Goal: Task Accomplishment & Management: Use online tool/utility

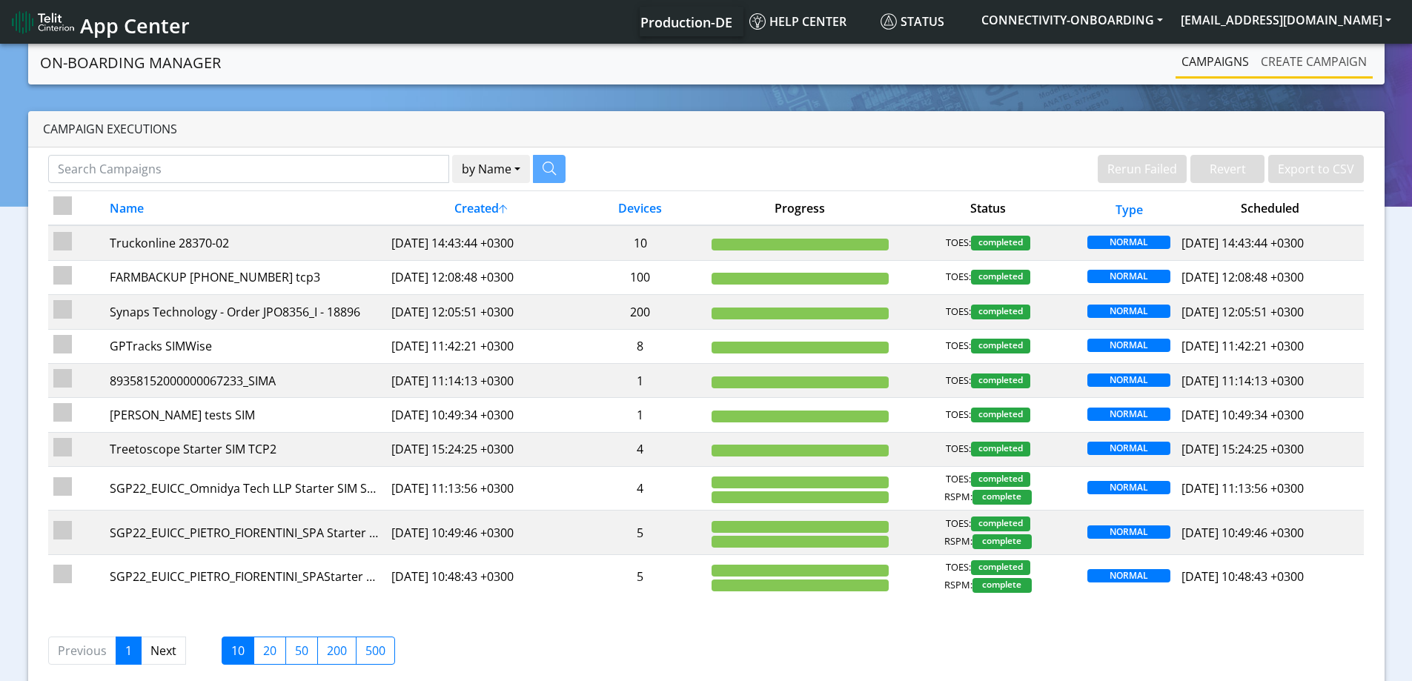
click at [1336, 62] on link "Create campaign" at bounding box center [1314, 62] width 118 height 30
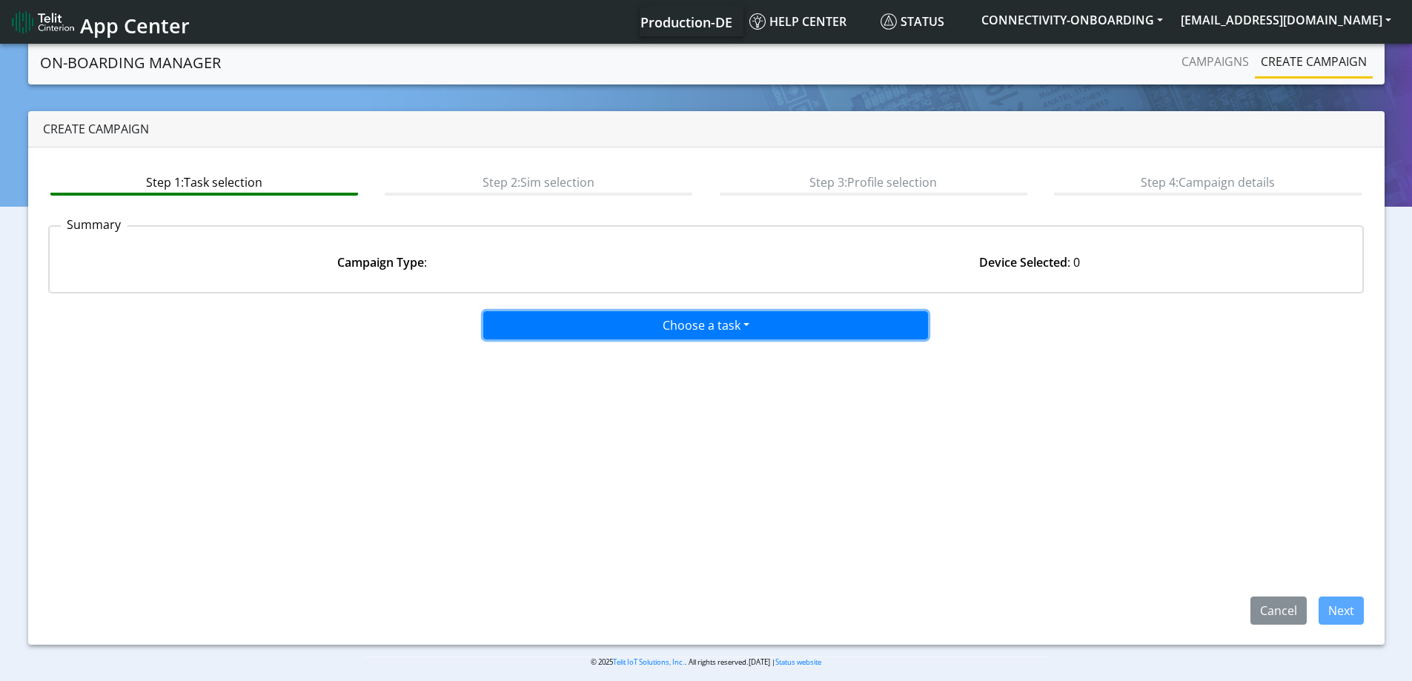
click at [705, 312] on button "Choose a task" at bounding box center [705, 325] width 445 height 28
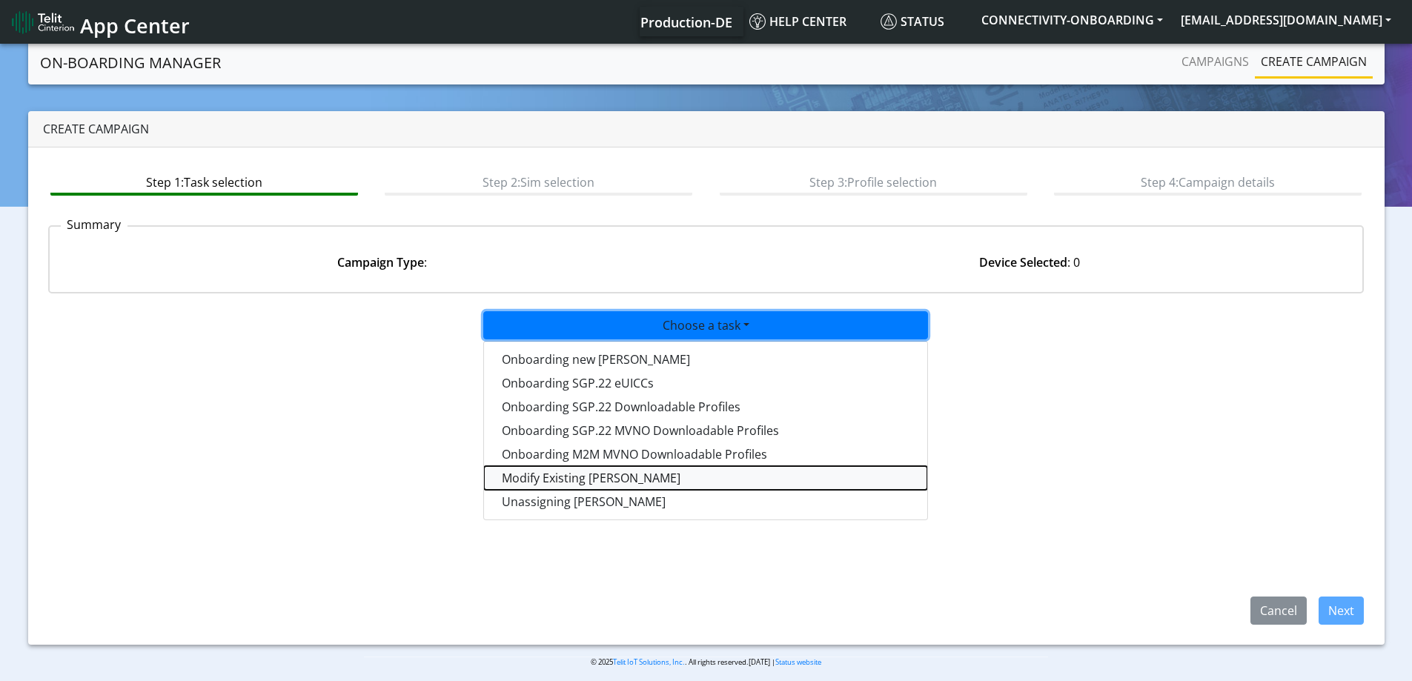
click at [553, 474] on taskiotp-dropdown "Modify Existing SIMs" at bounding box center [705, 478] width 443 height 24
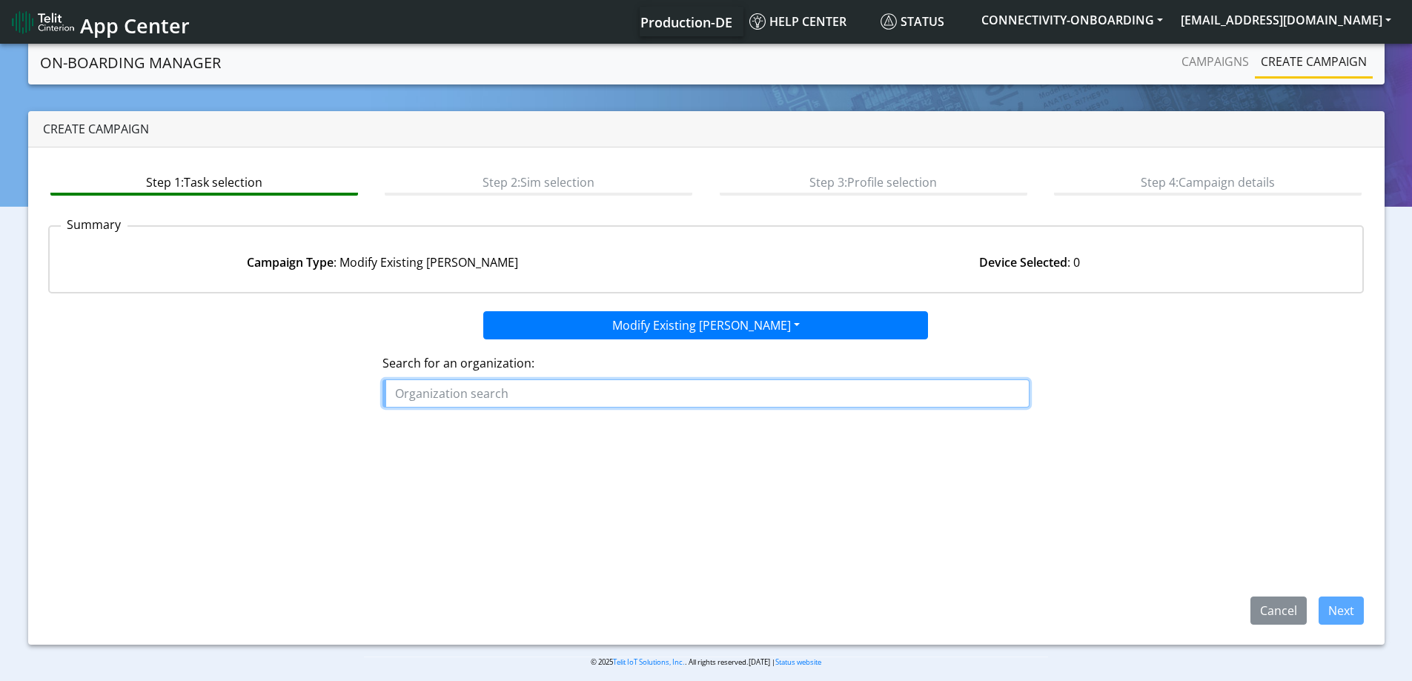
click at [558, 383] on input "text" at bounding box center [705, 393] width 647 height 28
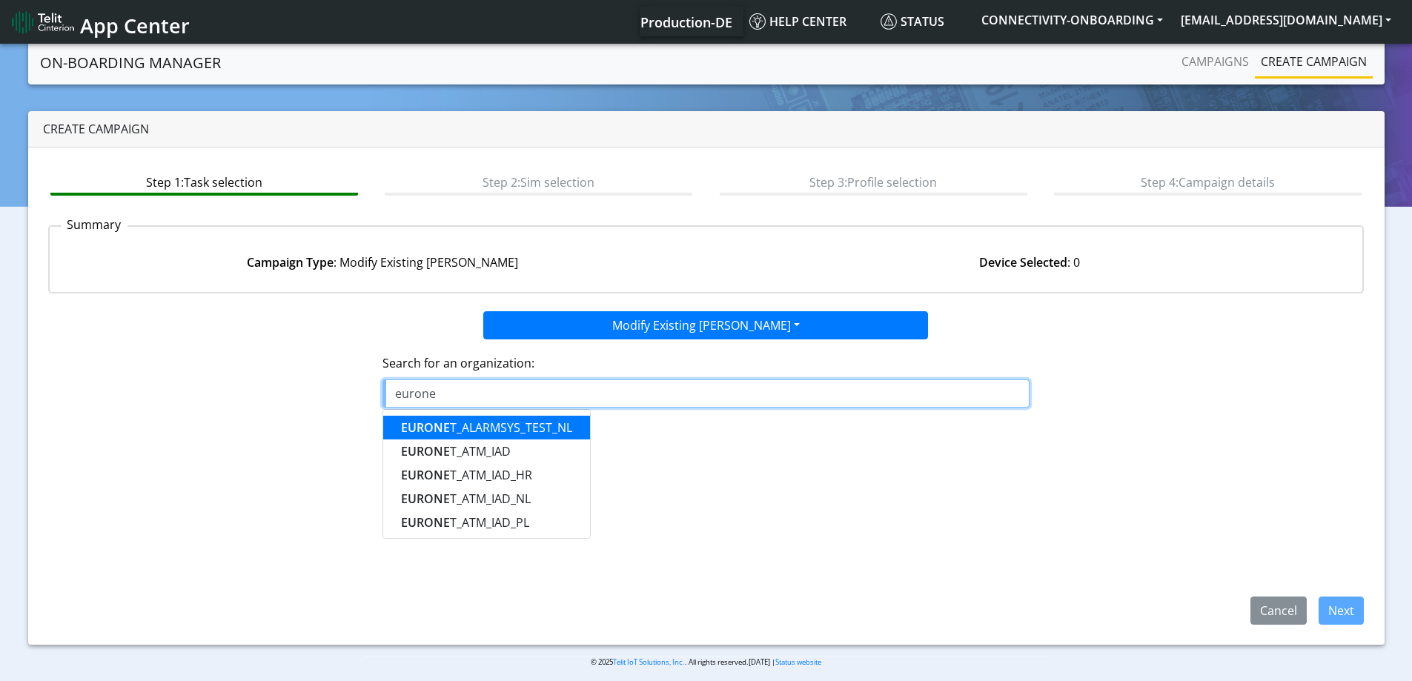
click at [507, 388] on input "eurone" at bounding box center [705, 393] width 647 height 28
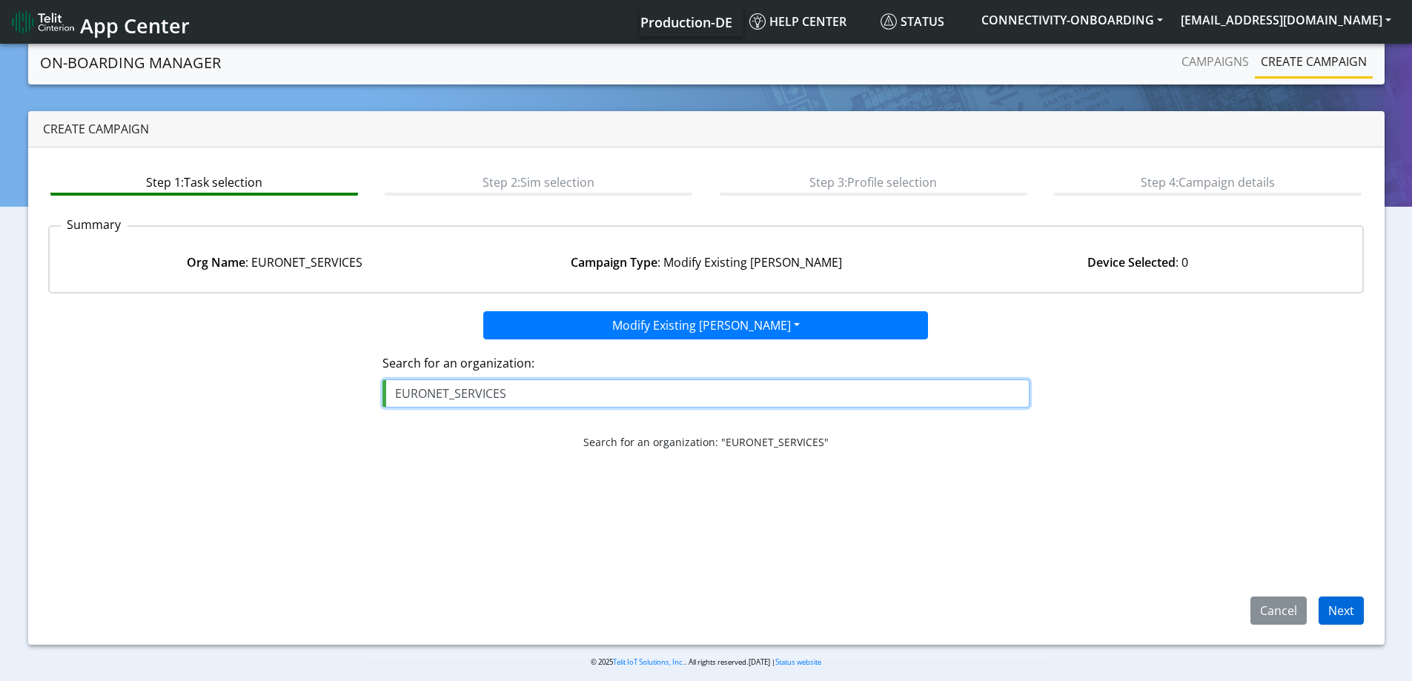
type input "EURONET_SERVICES"
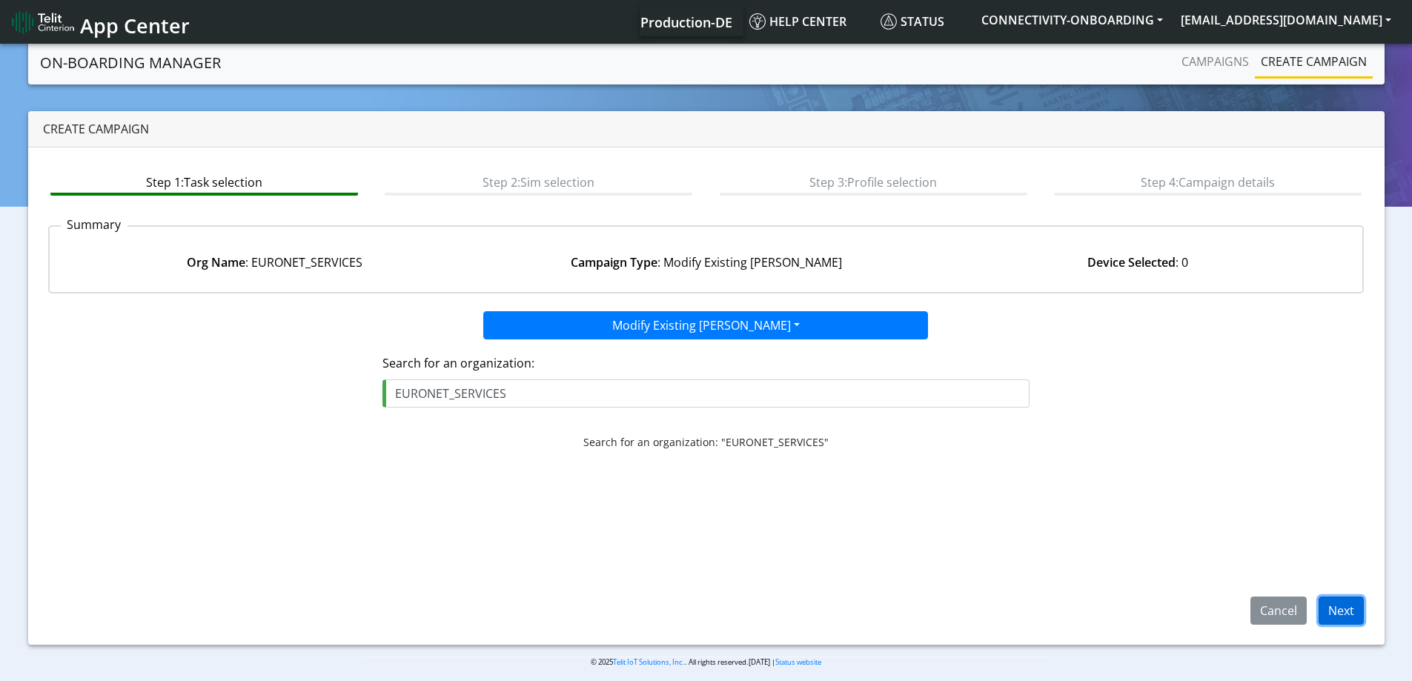
click at [1351, 597] on button "Next" at bounding box center [1340, 611] width 45 height 28
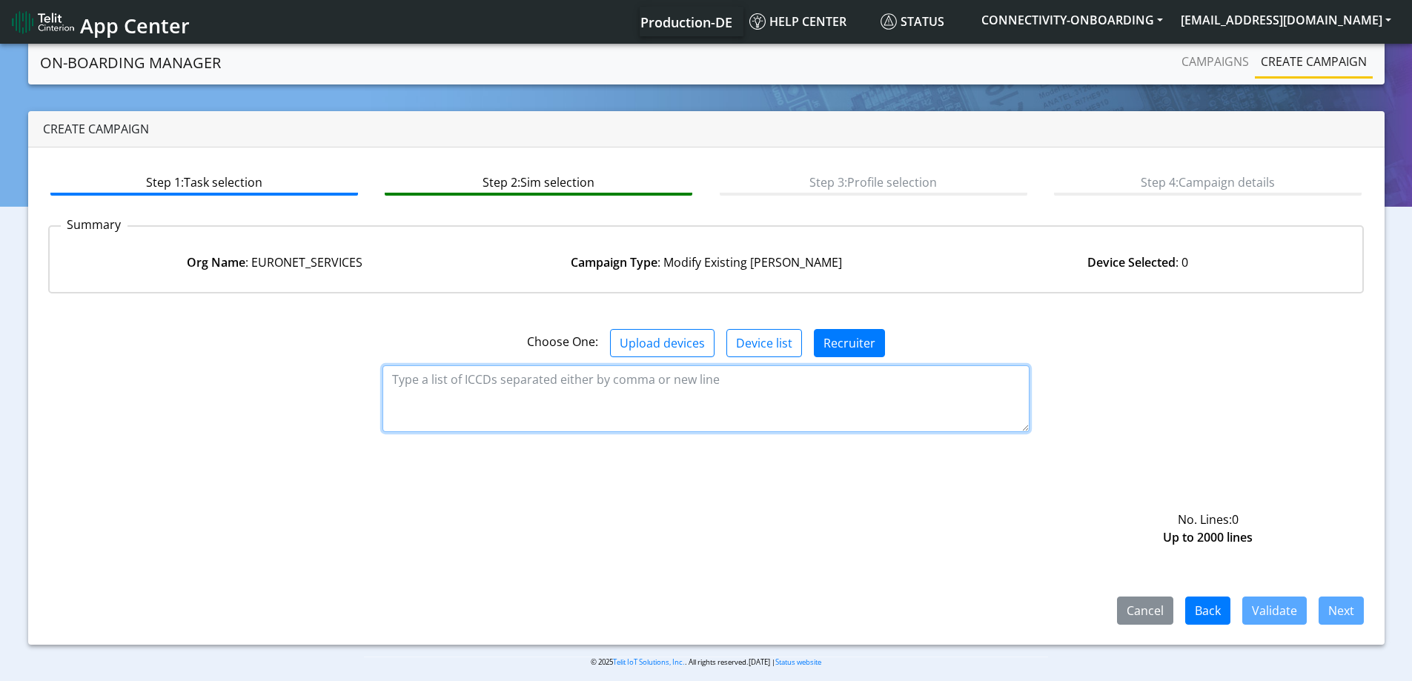
click at [693, 389] on textarea at bounding box center [705, 398] width 647 height 67
paste textarea "89358151000027153850"
type textarea "89358151000027153850"
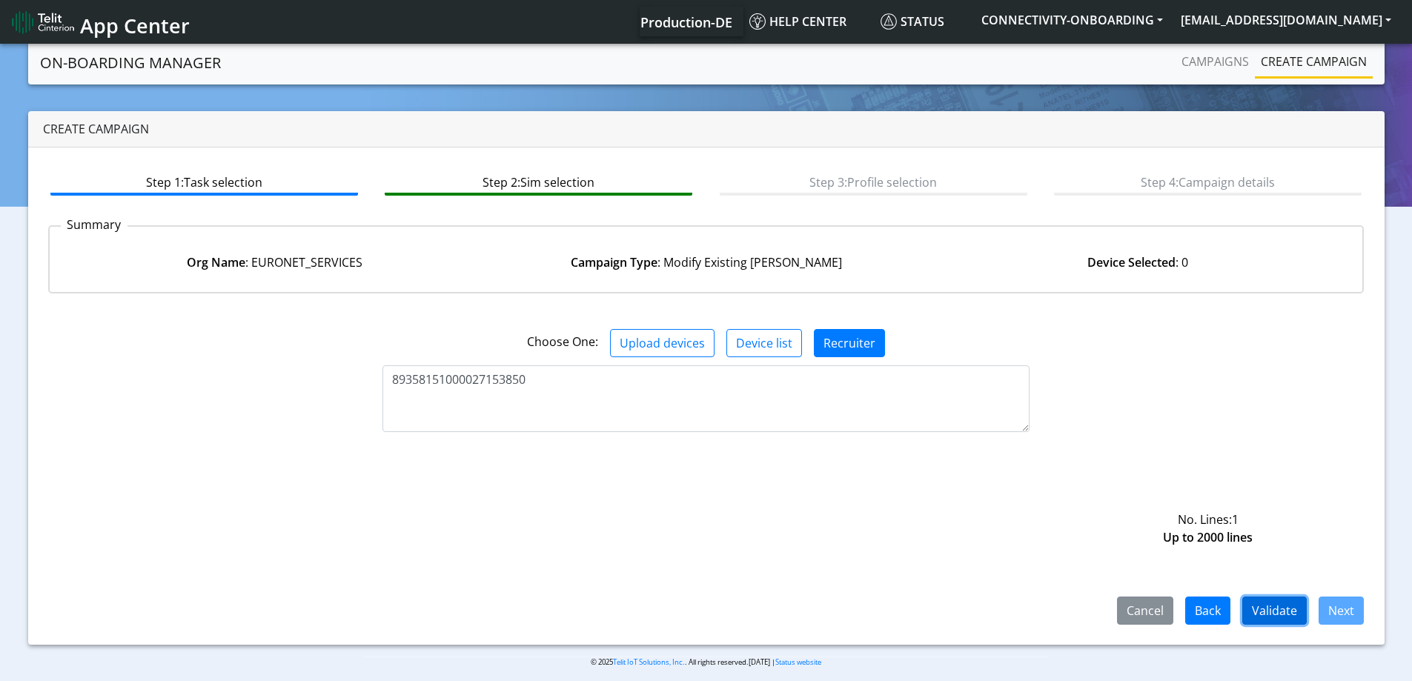
click at [1282, 601] on button "Validate" at bounding box center [1274, 611] width 64 height 28
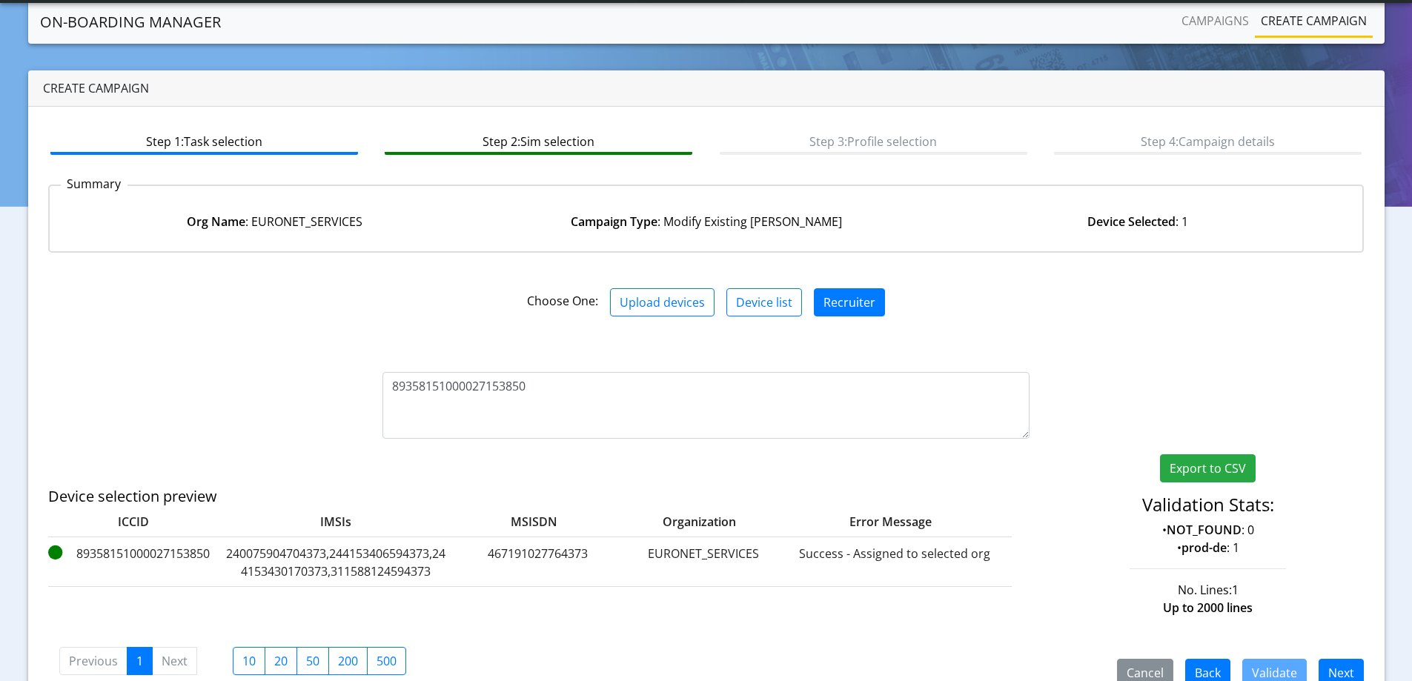
scroll to position [73, 0]
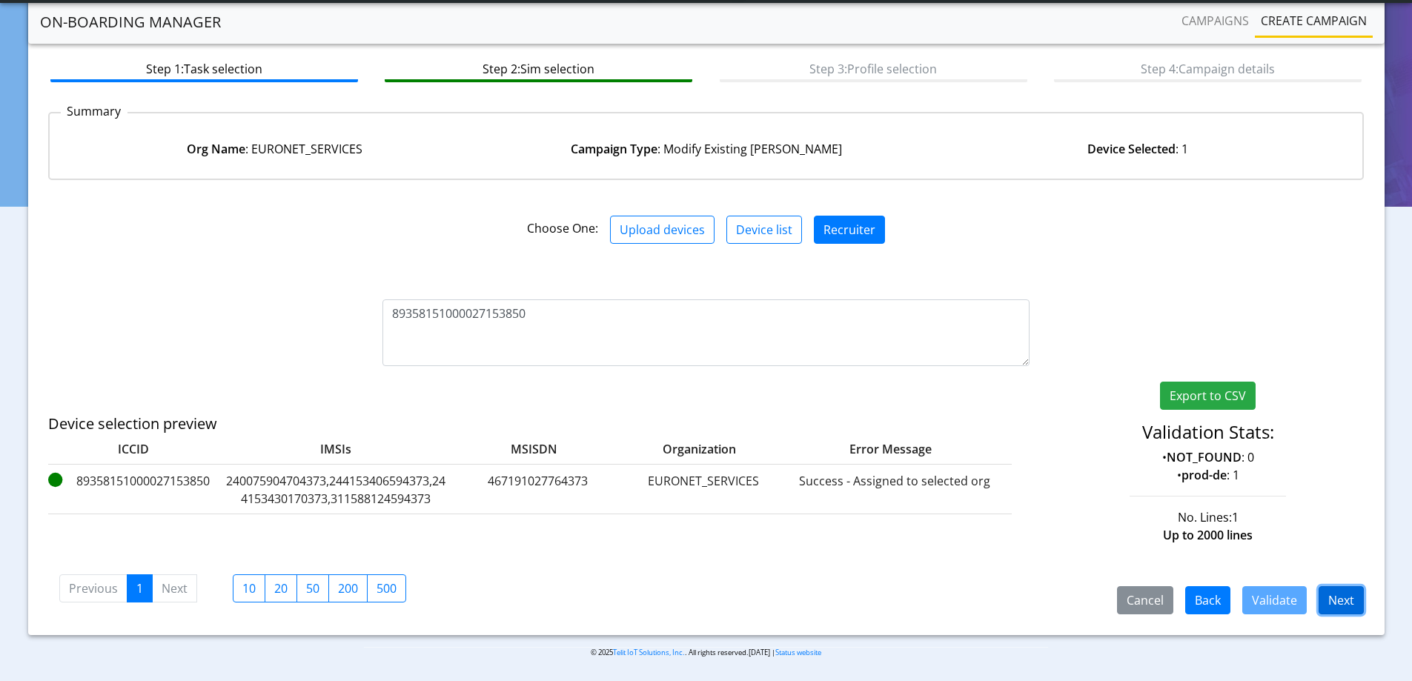
click at [1337, 598] on button "Next" at bounding box center [1340, 600] width 45 height 28
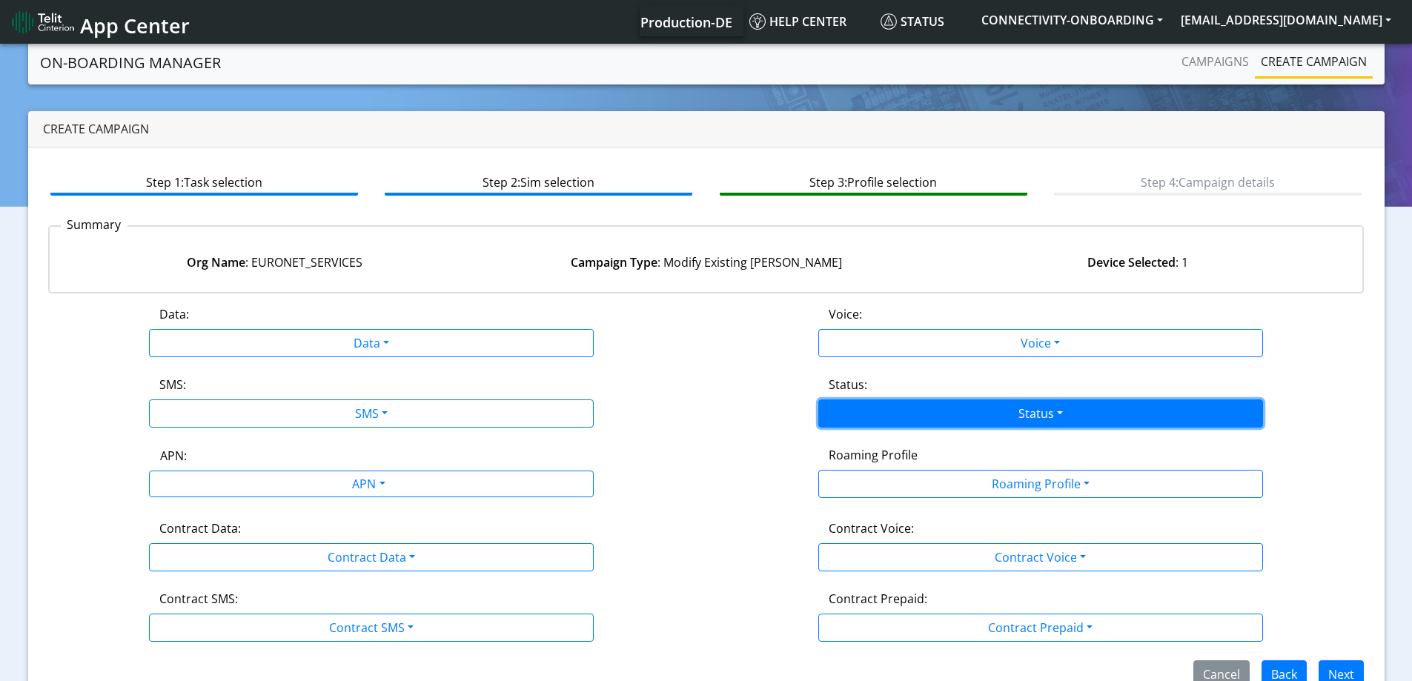
click at [994, 413] on button "Status" at bounding box center [1040, 413] width 445 height 28
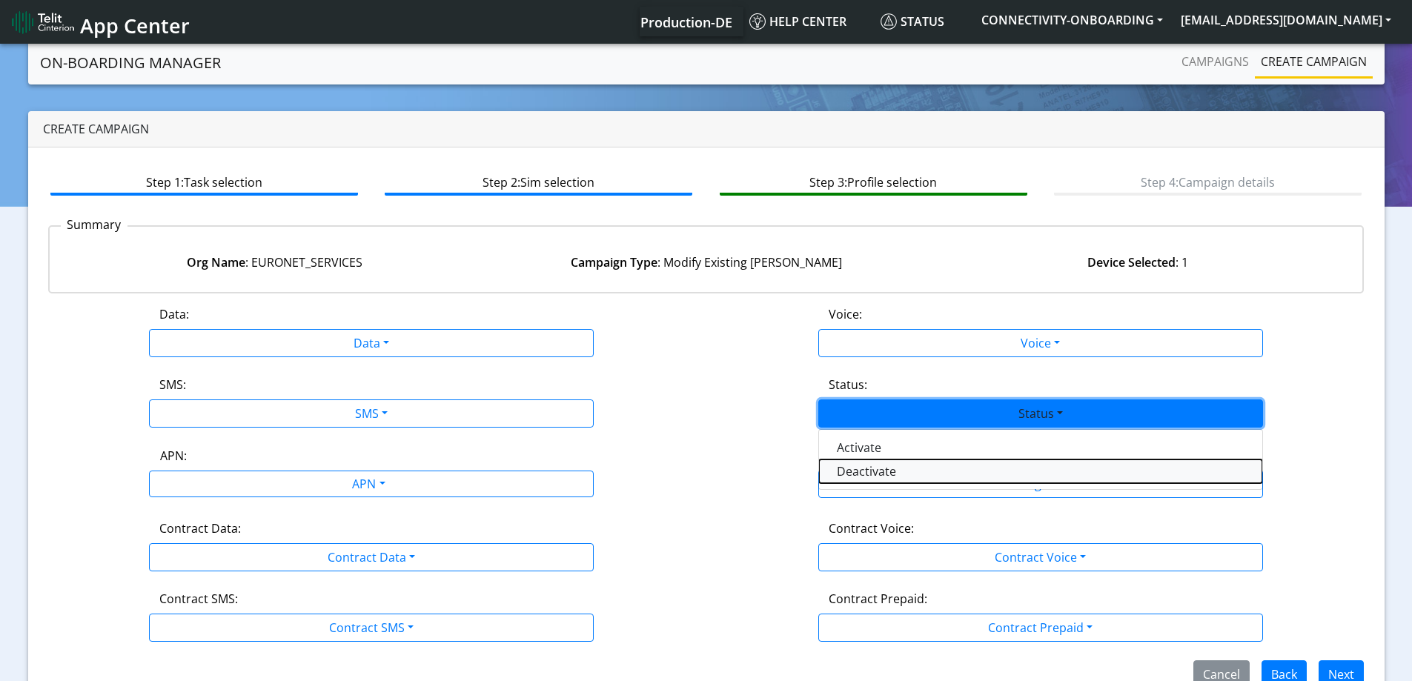
click at [840, 465] on button "Deactivate" at bounding box center [1040, 472] width 443 height 24
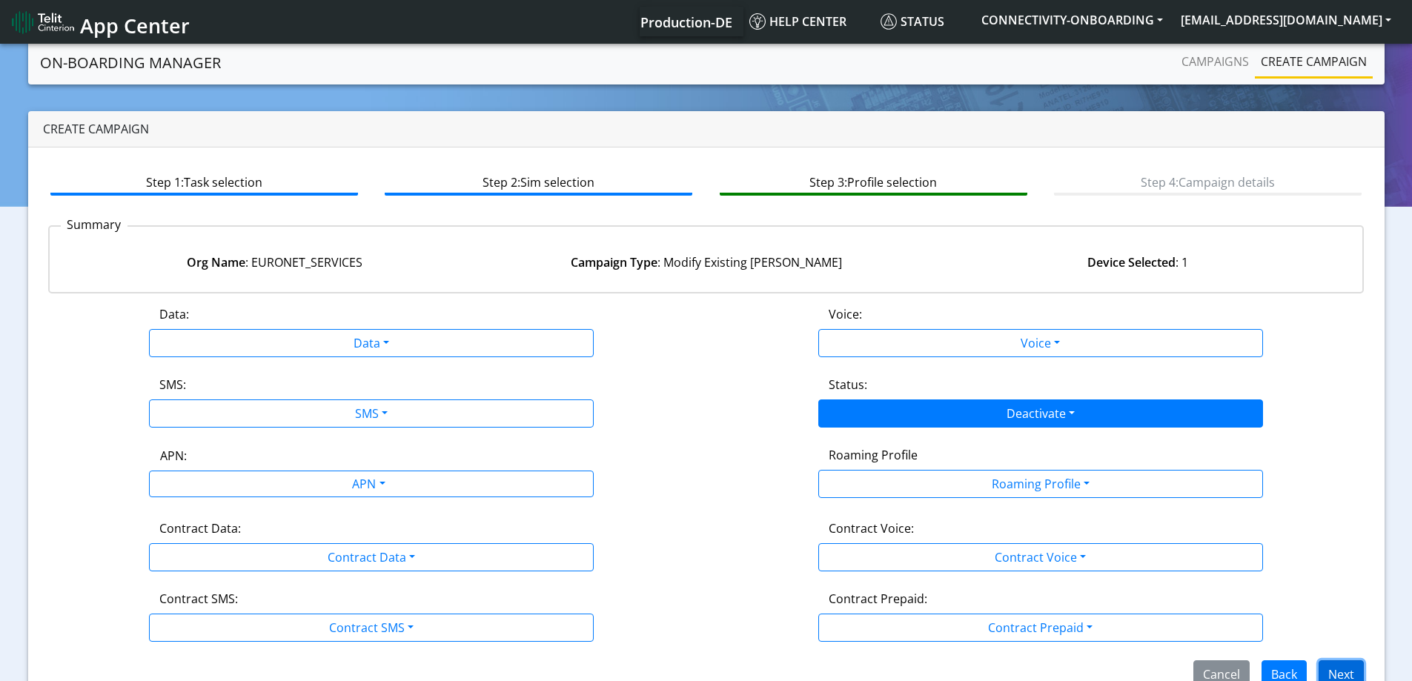
click at [1342, 674] on button "Next" at bounding box center [1340, 674] width 45 height 28
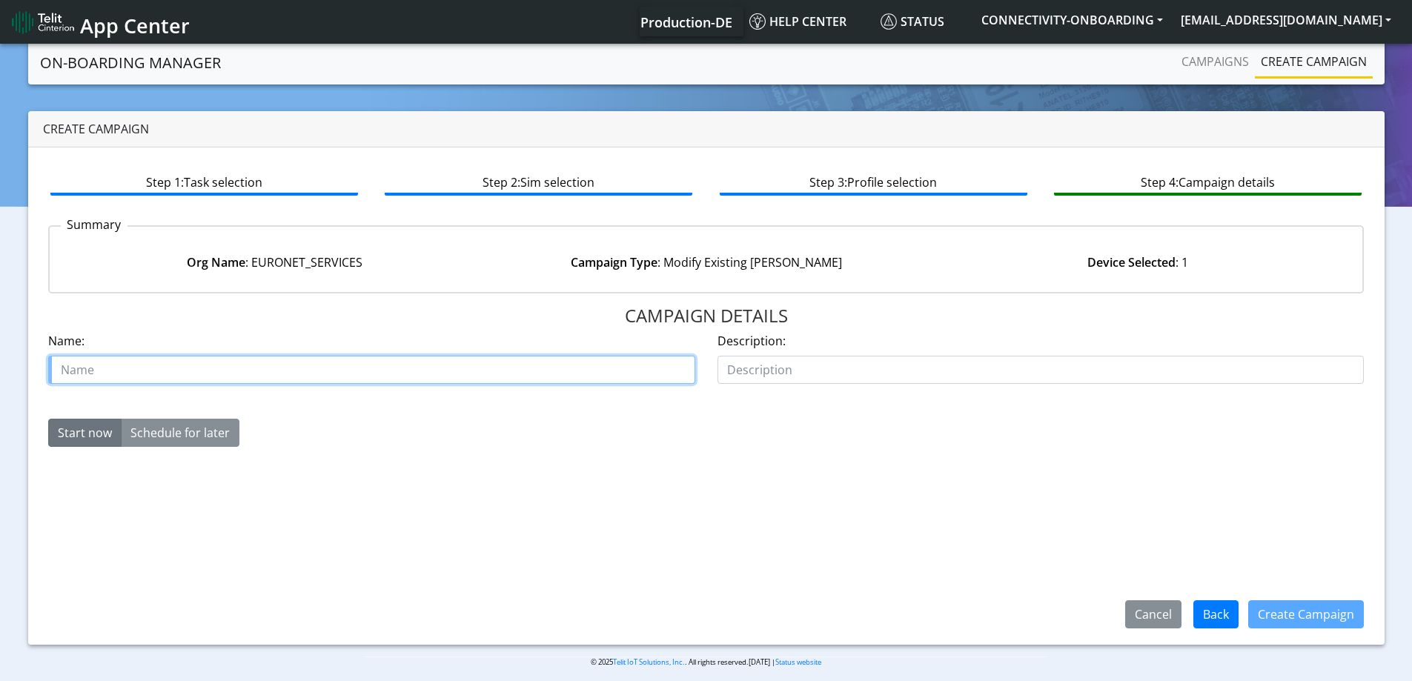
click at [482, 372] on input "text" at bounding box center [371, 370] width 647 height 28
type input "Deactivate SIM Euronet"
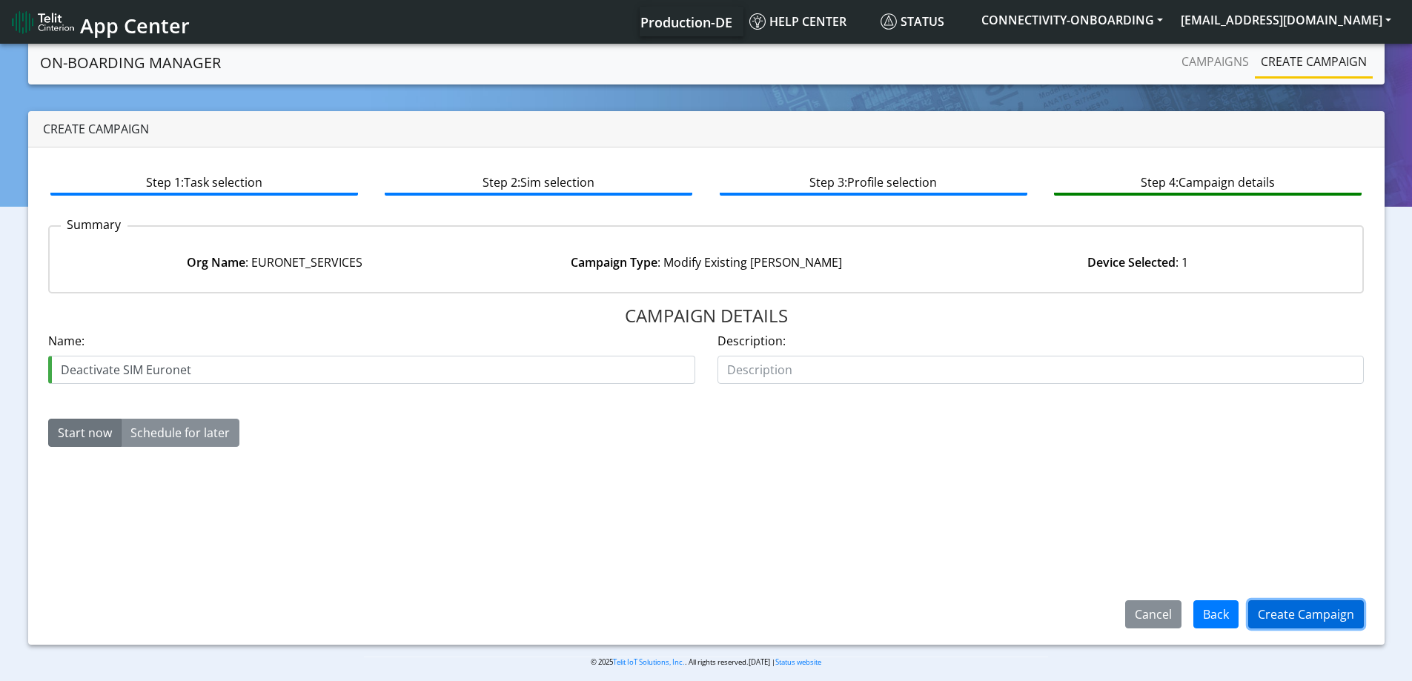
click at [1287, 612] on button "Create Campaign" at bounding box center [1306, 614] width 116 height 28
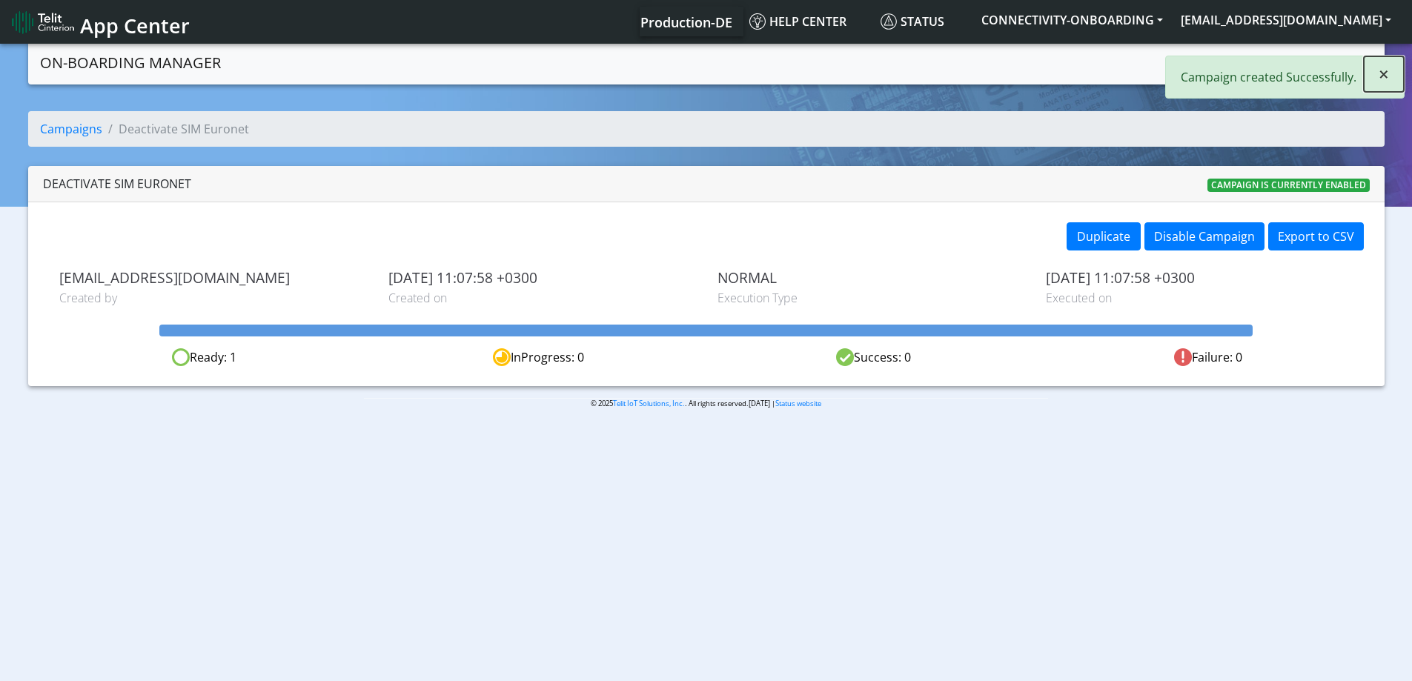
click at [1390, 61] on button "×" at bounding box center [1384, 74] width 40 height 36
click at [1218, 59] on link "Campaigns" at bounding box center [1214, 62] width 79 height 30
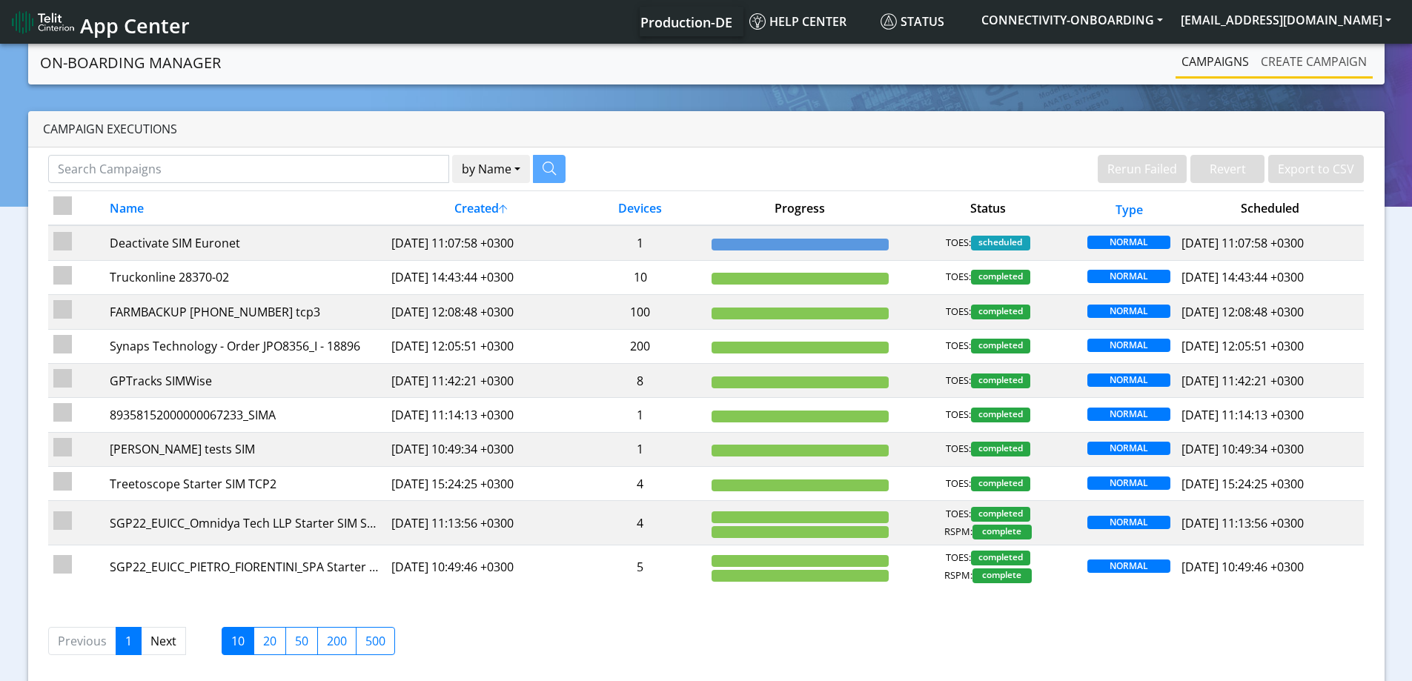
click at [1326, 59] on link "Create campaign" at bounding box center [1314, 62] width 118 height 30
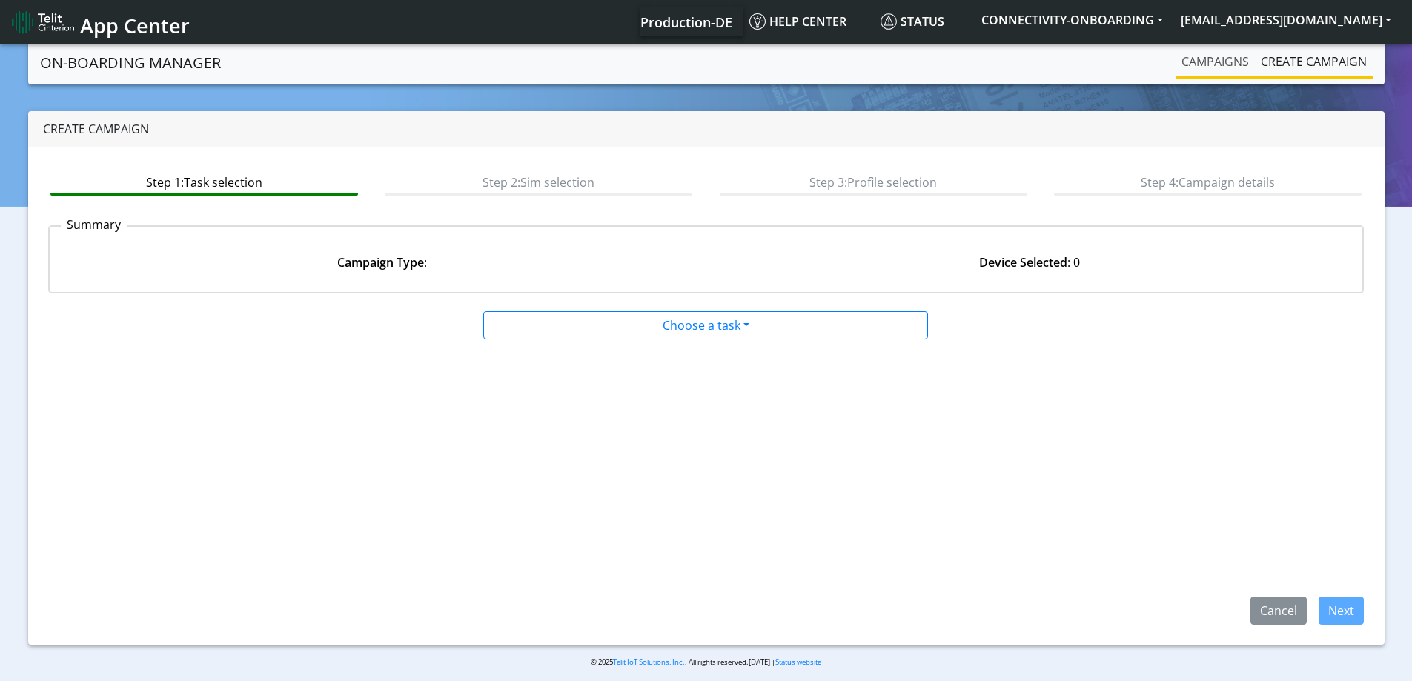
click at [1230, 58] on link "Campaigns" at bounding box center [1214, 62] width 79 height 30
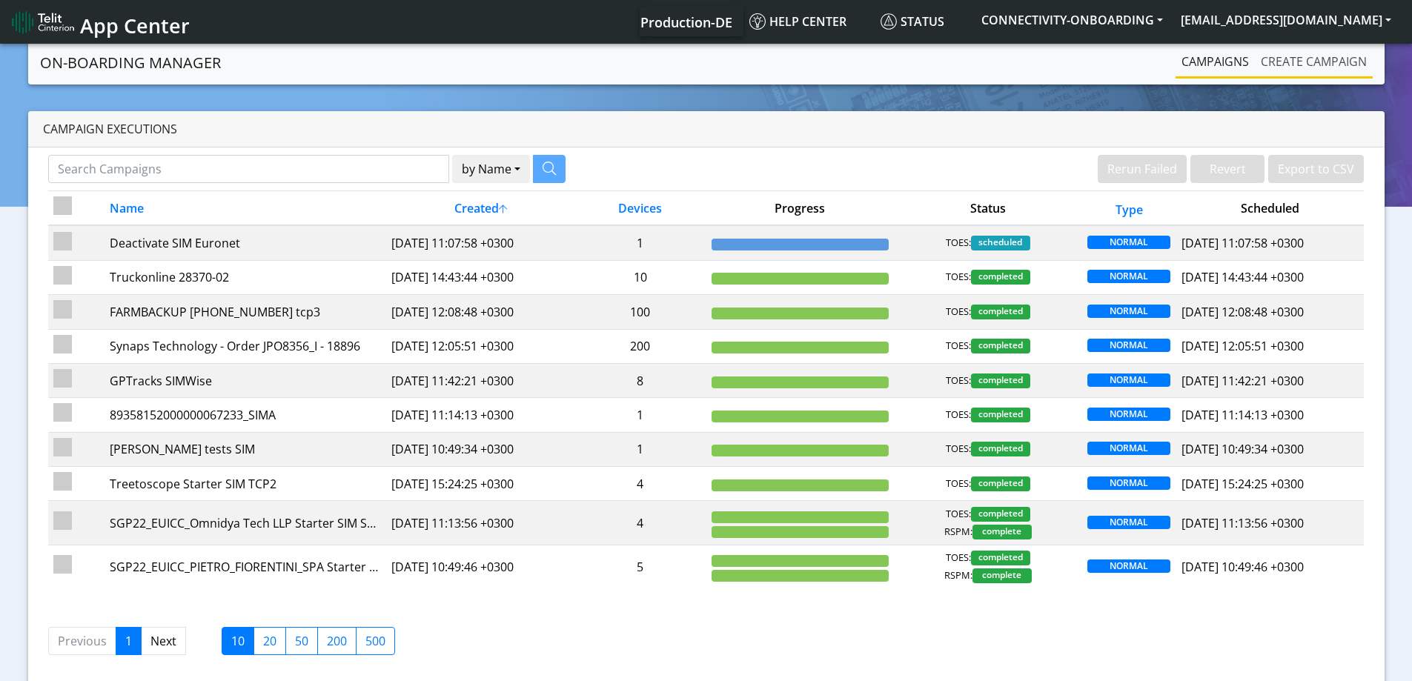
click at [1324, 73] on link "Create campaign" at bounding box center [1314, 62] width 118 height 30
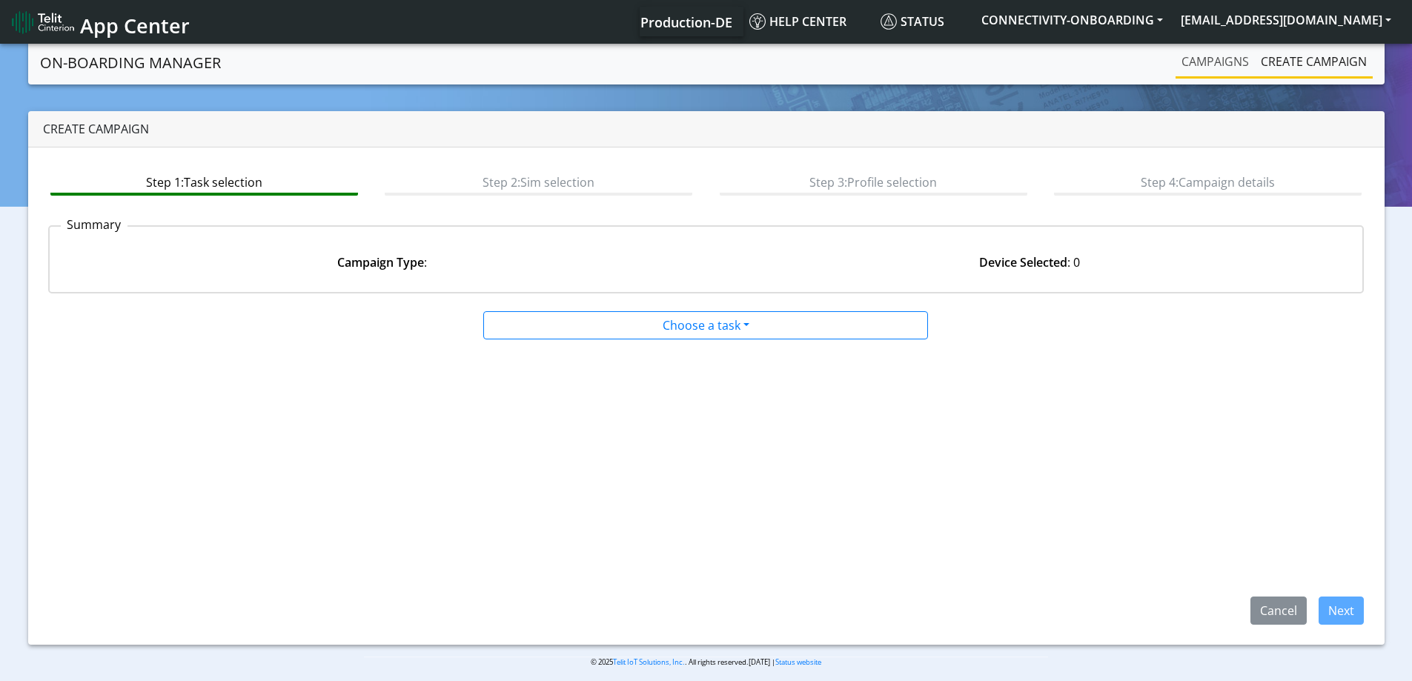
click at [1217, 64] on link "Campaigns" at bounding box center [1214, 62] width 79 height 30
